Goal: Transaction & Acquisition: Purchase product/service

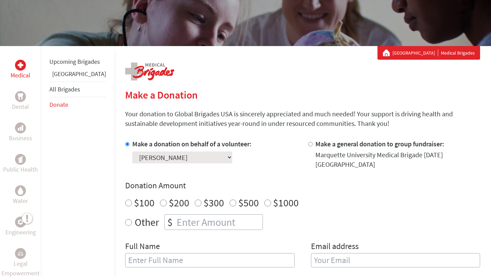
scroll to position [137, 0]
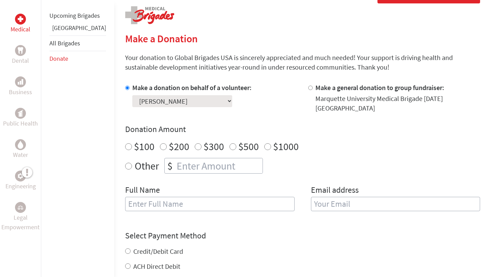
radio input "true"
click at [212, 162] on input "number" at bounding box center [218, 165] width 87 height 15
type input "700"
click at [175, 199] on input "text" at bounding box center [210, 204] width 170 height 14
type input "[PERSON_NAME]"
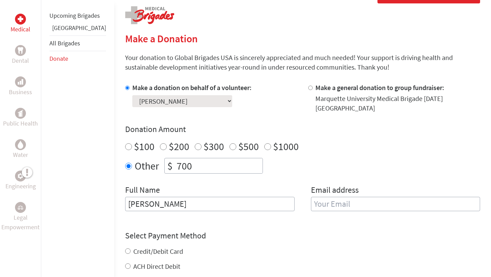
type input "[EMAIL_ADDRESS][DOMAIN_NAME]"
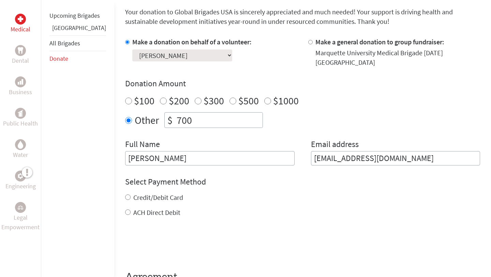
scroll to position [188, 0]
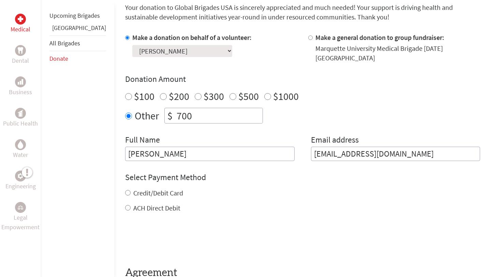
click at [125, 190] on input "Credit/Debit Card" at bounding box center [127, 192] width 5 height 5
radio input "true"
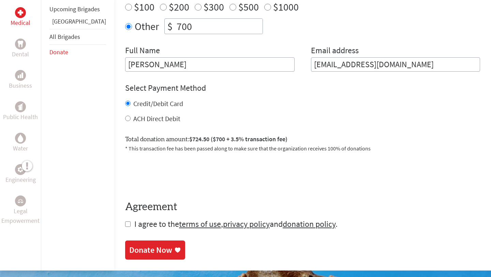
scroll to position [295, 0]
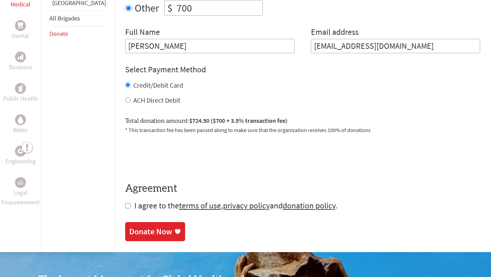
click at [125, 96] on div "ACH Direct Debit" at bounding box center [302, 101] width 355 height 10
click at [125, 97] on input "ACH Direct Debit" at bounding box center [127, 99] width 5 height 5
radio input "true"
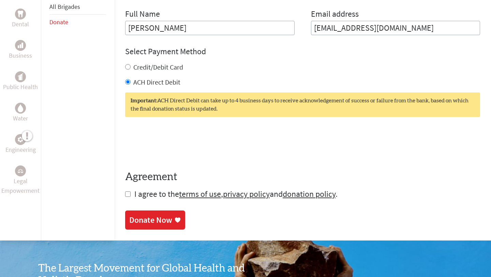
scroll to position [316, 0]
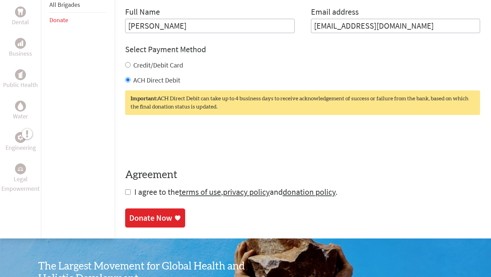
click at [125, 189] on input "checkbox" at bounding box center [127, 191] width 5 height 5
checkbox input "true"
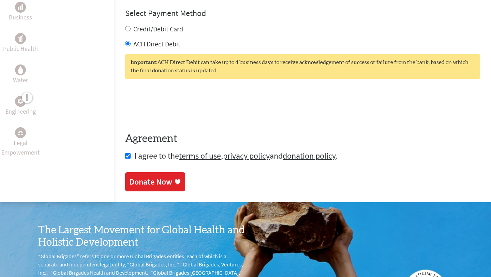
scroll to position [354, 0]
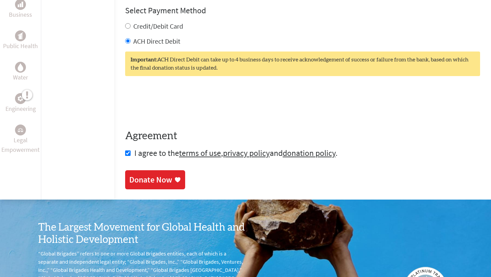
click at [149, 175] on div "Donate Now" at bounding box center [150, 179] width 43 height 11
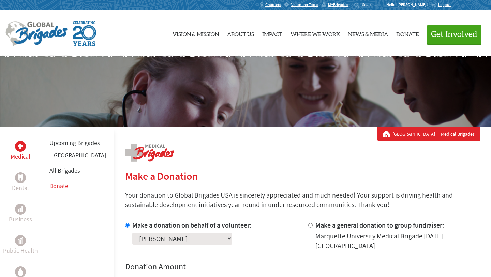
scroll to position [33, 0]
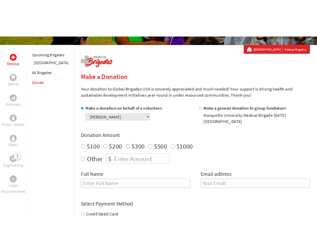
scroll to position [93, 0]
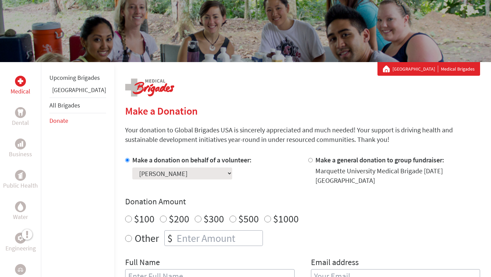
scroll to position [83, 0]
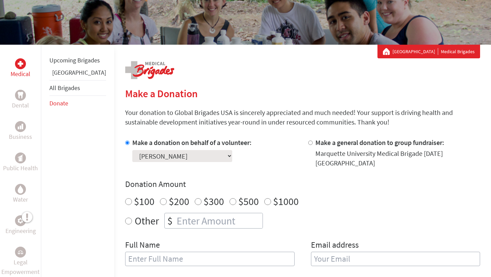
radio input "true"
click at [175, 213] on input "number" at bounding box center [218, 220] width 87 height 15
type input "700"
click at [166, 256] on input "text" at bounding box center [210, 259] width 170 height 14
type input "[PERSON_NAME]"
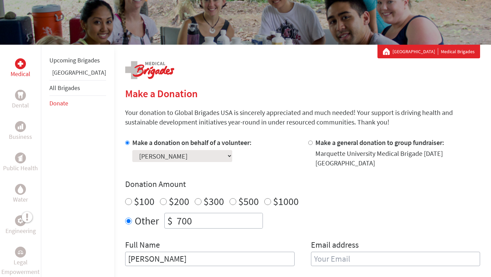
type input "[EMAIL_ADDRESS][DOMAIN_NAME]"
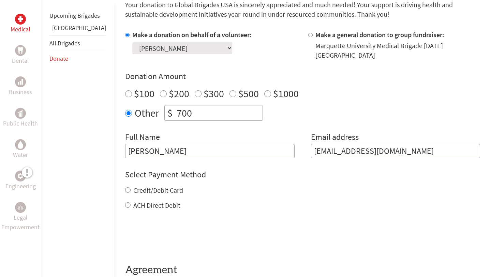
scroll to position [194, 0]
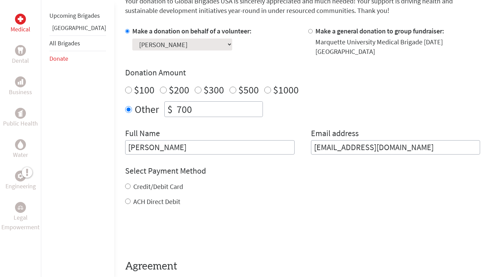
click at [125, 184] on input "Credit/Debit Card" at bounding box center [127, 186] width 5 height 5
radio input "true"
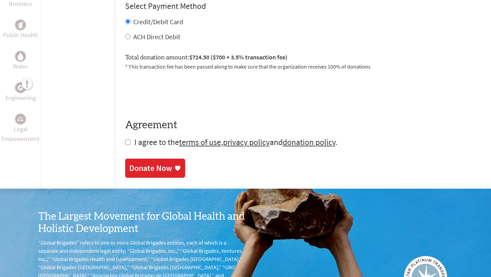
scroll to position [359, 0]
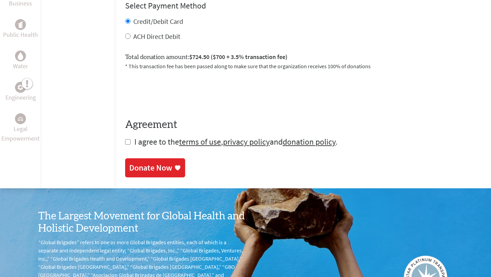
click at [125, 139] on input "checkbox" at bounding box center [127, 141] width 5 height 5
checkbox input "true"
click at [129, 163] on div "Donate Now" at bounding box center [150, 168] width 43 height 11
